Goal: Check status: Check status

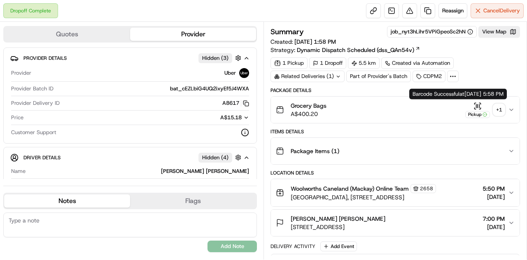
click at [478, 103] on icon "button" at bounding box center [478, 106] width 8 height 8
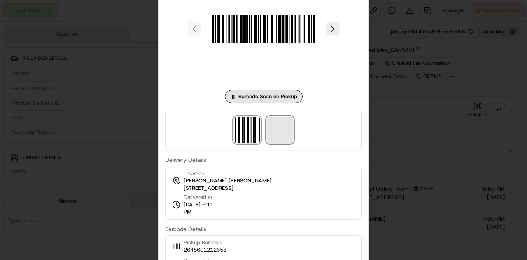
click at [284, 130] on span at bounding box center [280, 130] width 26 height 26
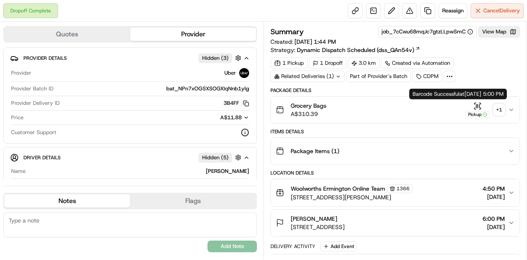
click at [476, 105] on icon "button" at bounding box center [478, 106] width 8 height 8
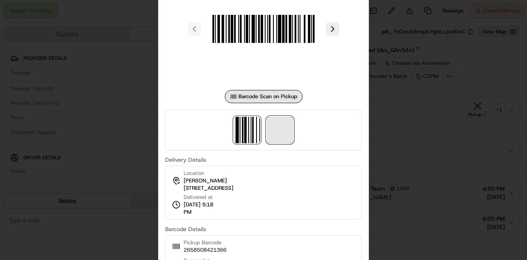
click at [275, 131] on span at bounding box center [280, 130] width 26 height 26
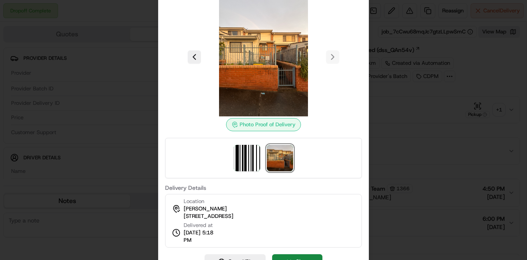
click at [403, 62] on div at bounding box center [263, 130] width 527 height 260
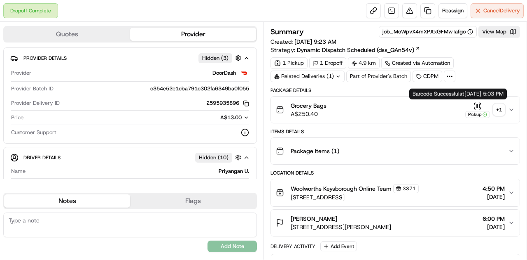
click at [477, 102] on icon "button" at bounding box center [478, 106] width 8 height 8
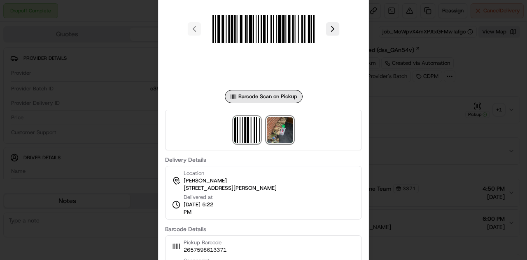
click at [281, 138] on img at bounding box center [280, 130] width 26 height 26
